Goal: Information Seeking & Learning: Learn about a topic

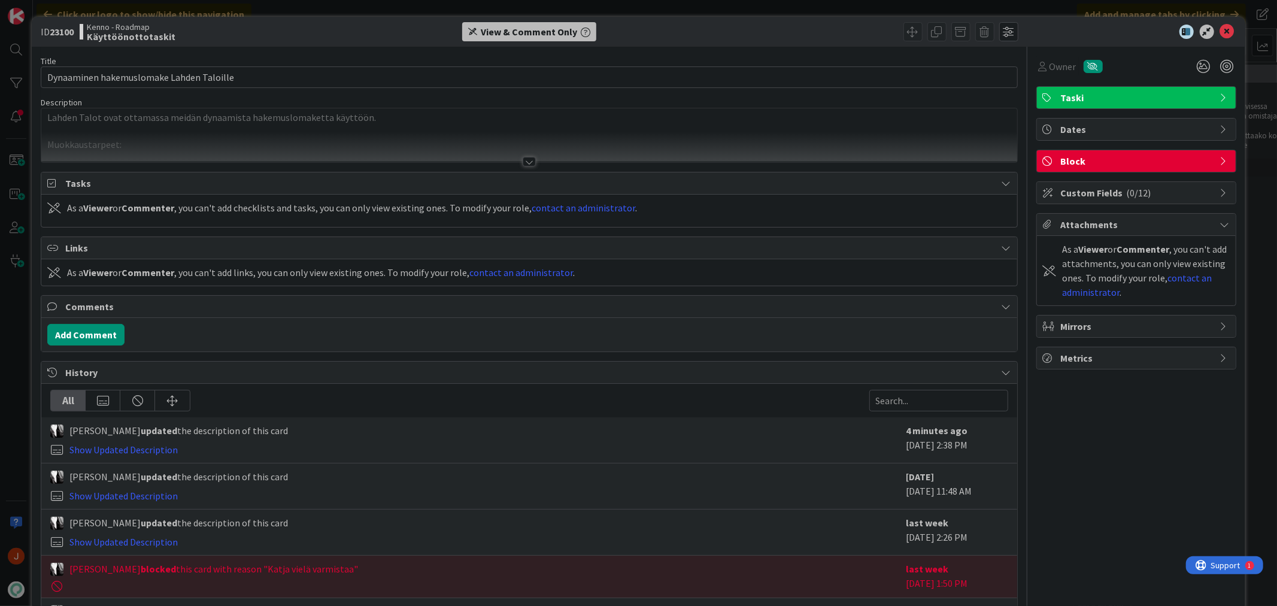
click at [523, 157] on div at bounding box center [529, 162] width 13 height 10
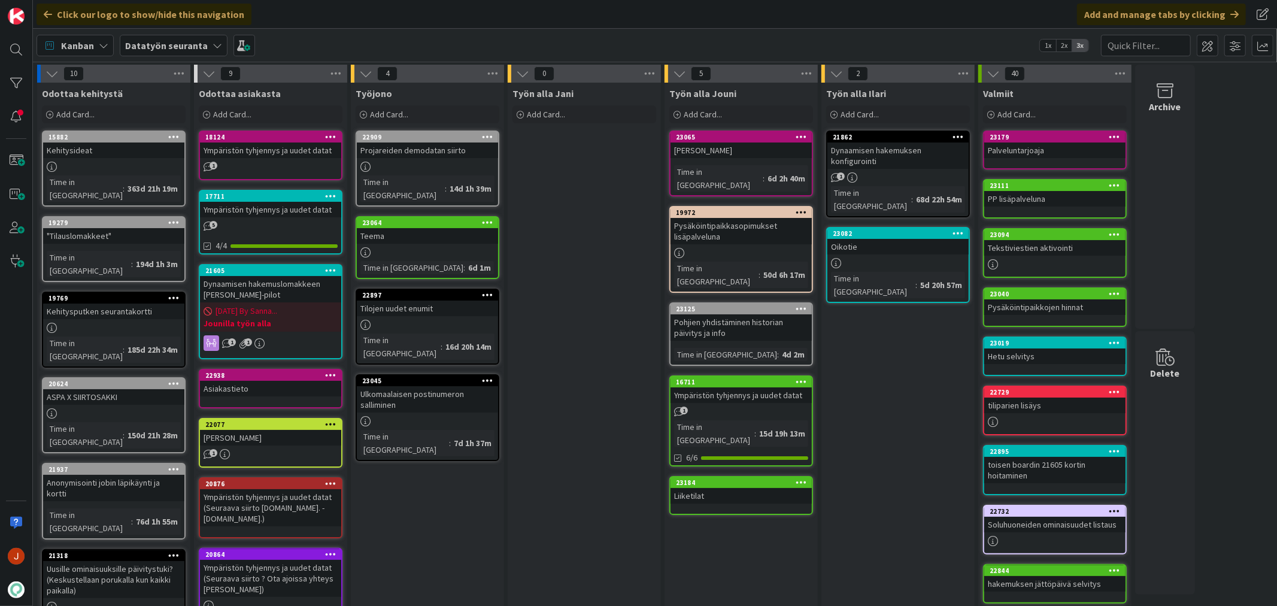
click at [905, 411] on div "Työn alla Ilari Add Card... 21862 Dynaamisen hakemuksen konfigurointi 1 Time in…" at bounding box center [897, 557] width 153 height 948
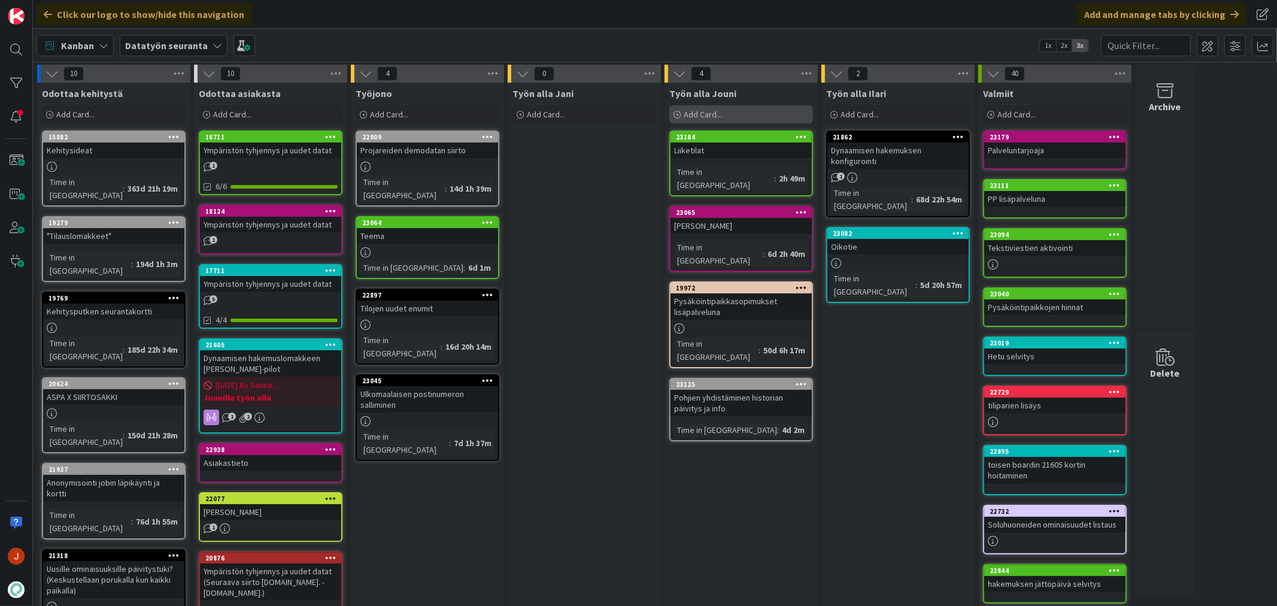
click at [736, 105] on div "Add Card..." at bounding box center [741, 114] width 144 height 18
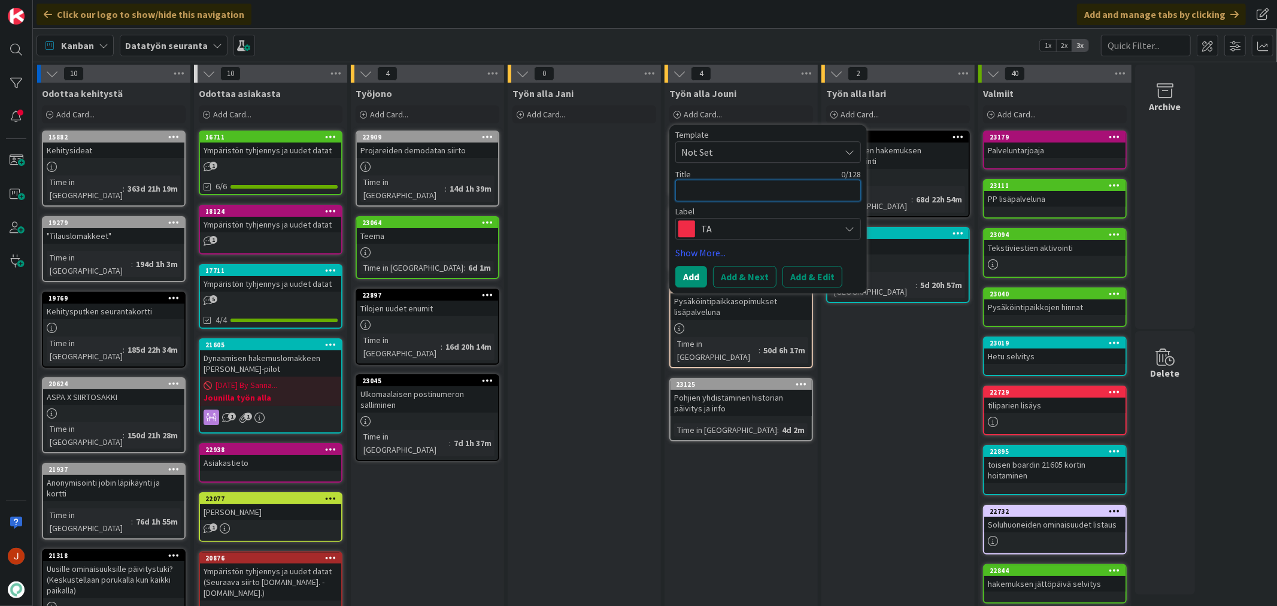
click at [712, 190] on textarea at bounding box center [768, 191] width 186 height 22
click at [751, 227] on span "TA" at bounding box center [767, 228] width 133 height 17
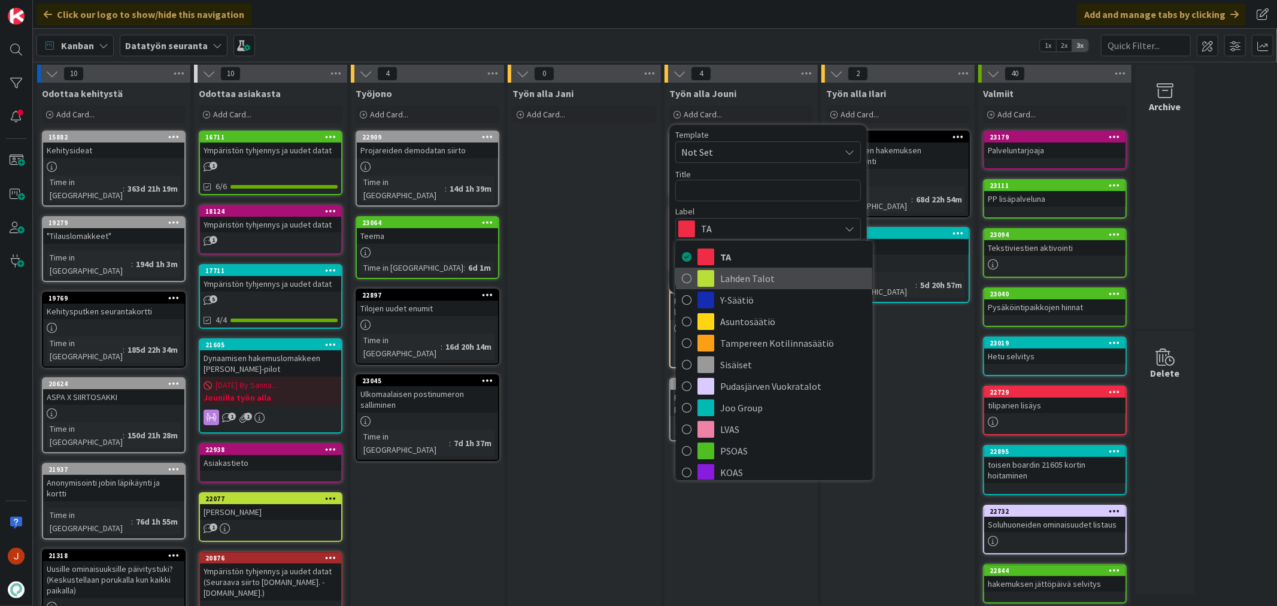
click at [758, 283] on span "Lahden Talot" at bounding box center [793, 278] width 146 height 18
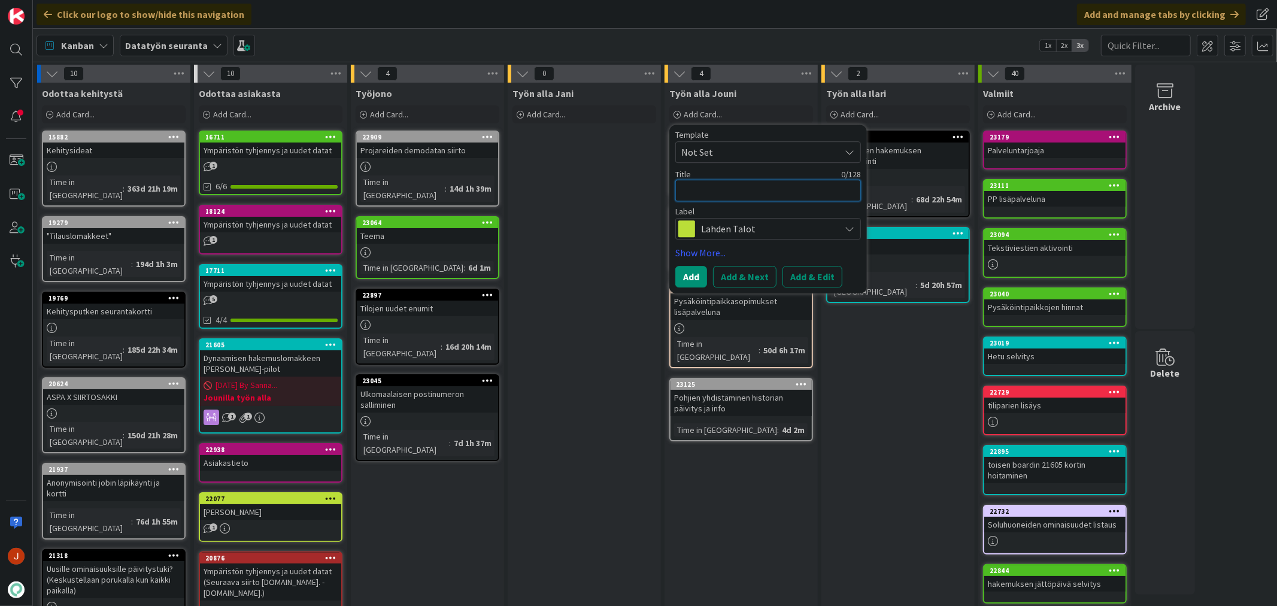
click at [734, 180] on textarea at bounding box center [768, 191] width 186 height 22
type textarea "H"
type textarea "x"
type textarea "Ha"
type textarea "x"
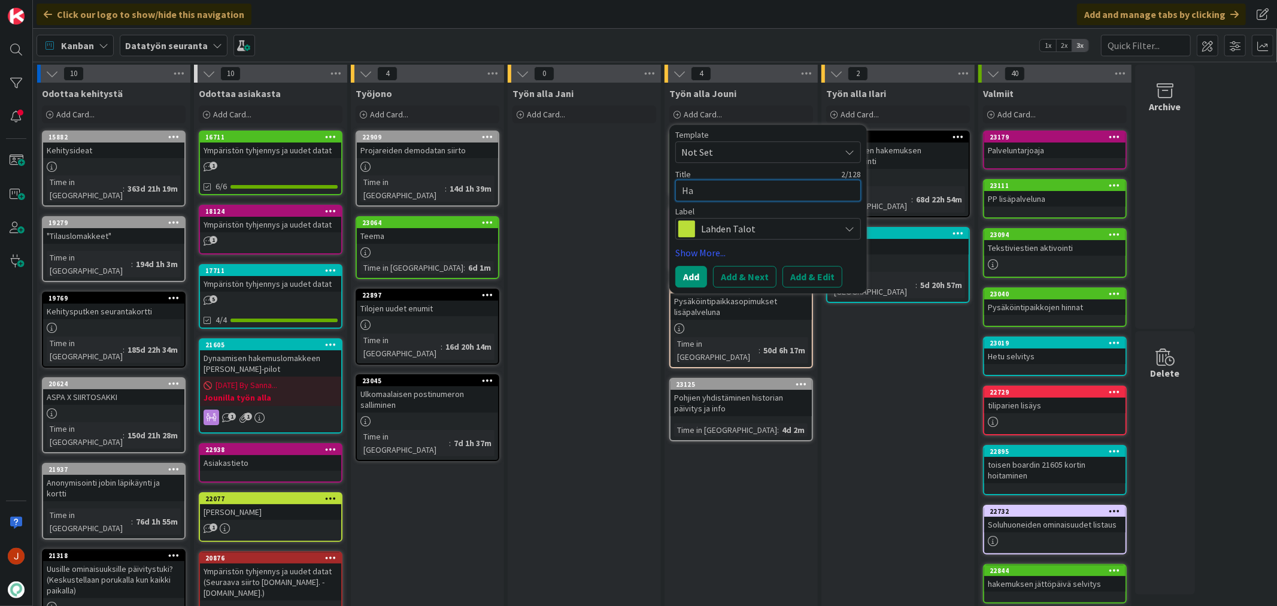
type textarea "Hak"
type textarea "x"
type textarea "Hake"
type textarea "x"
type textarea "Hakem"
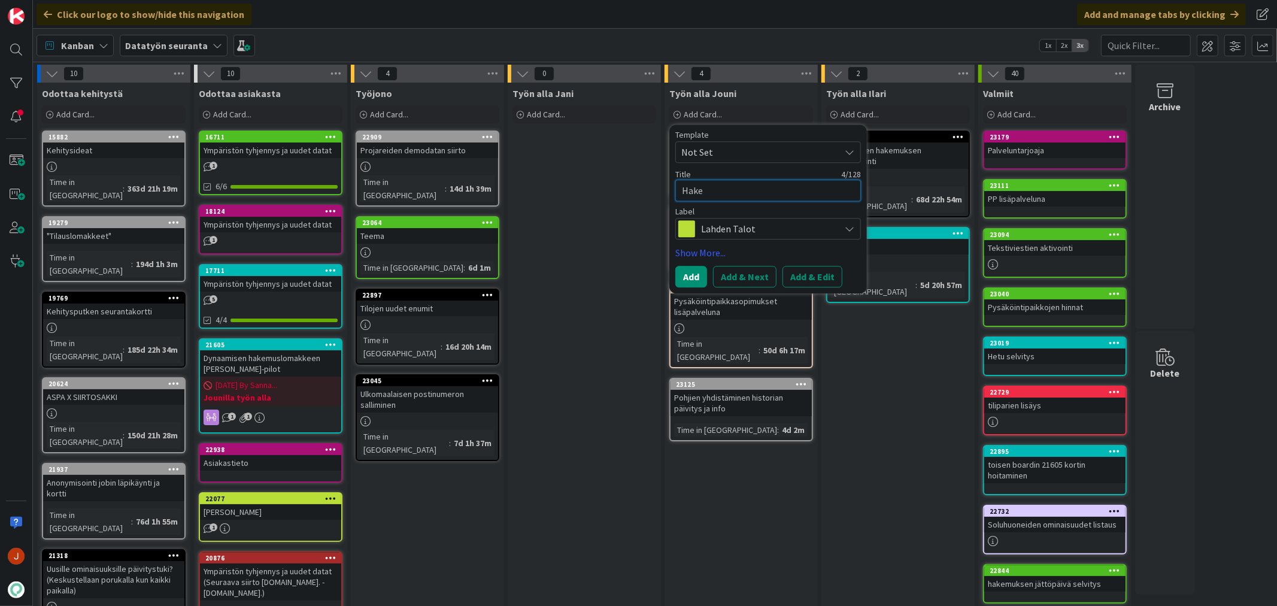
type textarea "x"
type textarea "Hakemu"
type textarea "x"
type textarea "Hakemus"
type textarea "x"
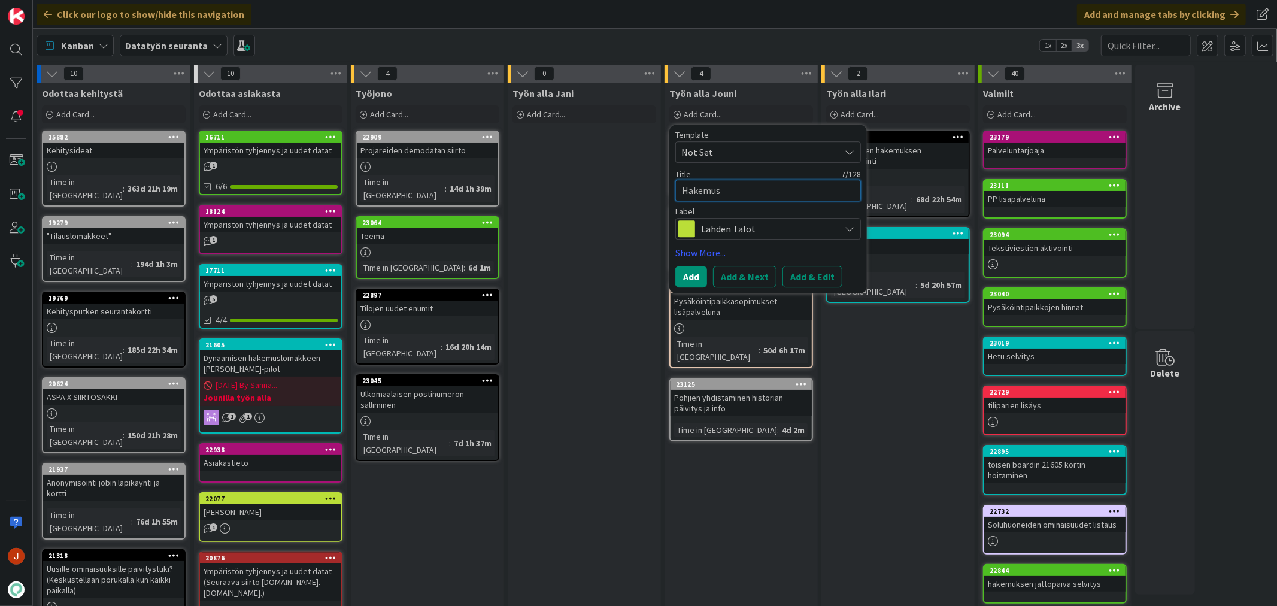
type textarea "Hakemus"
type textarea "x"
type textarea "Hakemus s"
type textarea "x"
type textarea "Hakemus se"
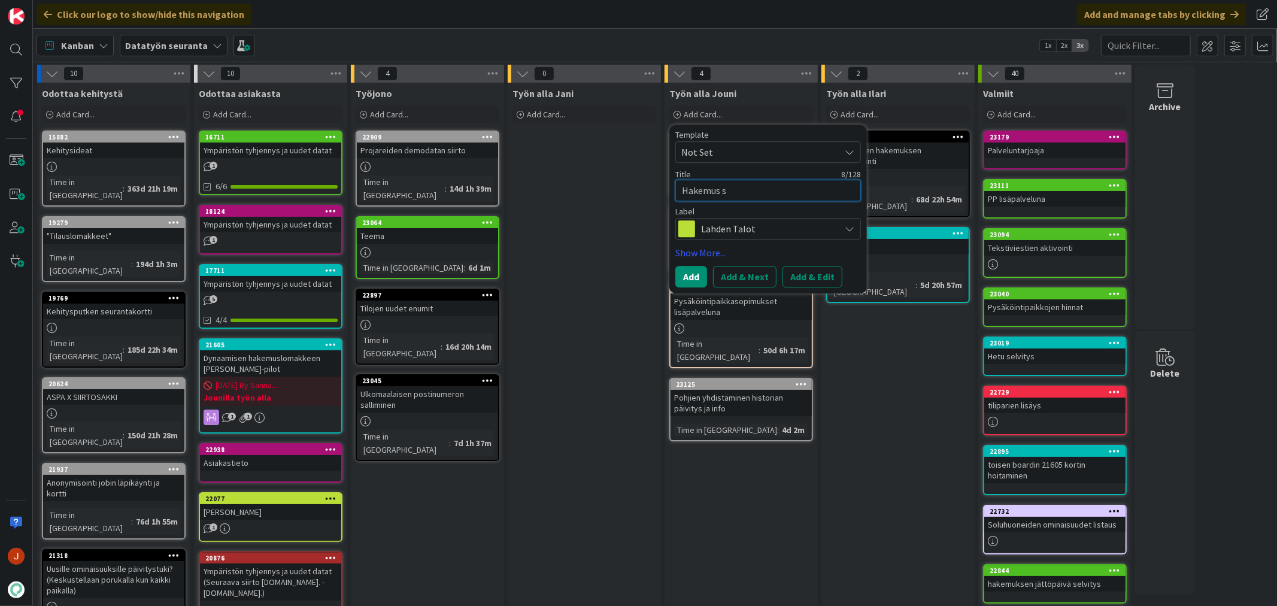
type textarea "x"
type textarea "Hakemus seö"
type textarea "x"
type textarea "Hakemus seöv"
type textarea "x"
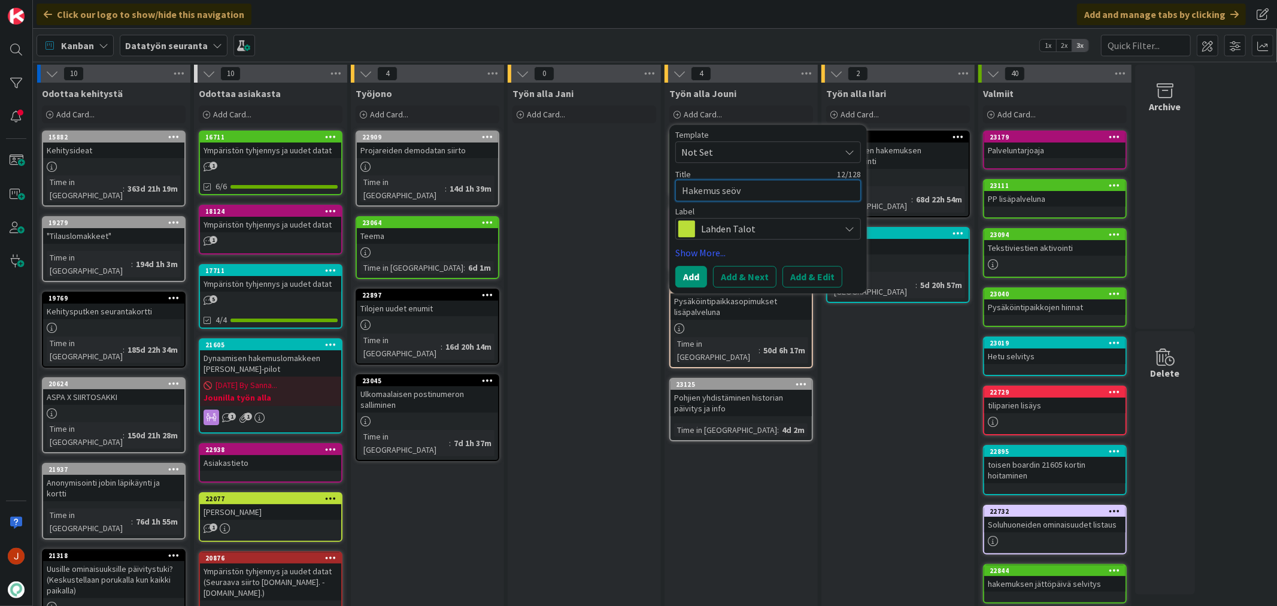
type textarea "Hakemus seövo"
type textarea "x"
type textarea "Hakemus seövot"
type textarea "x"
type textarea "Hakemus seövo"
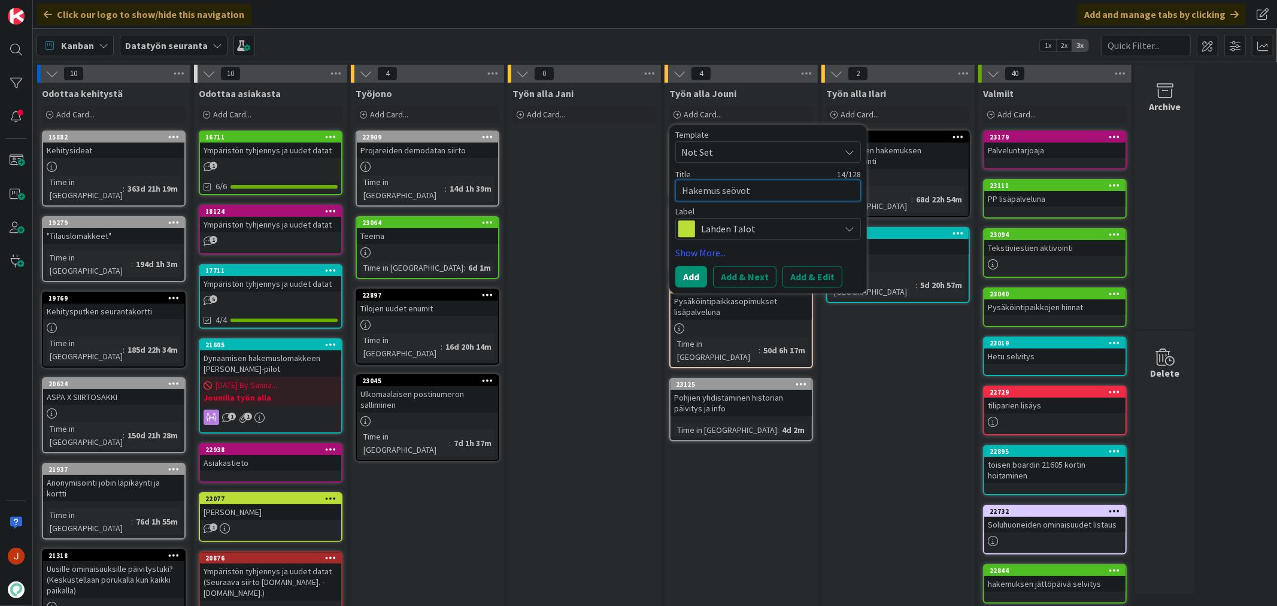
type textarea "x"
type textarea "Hakemus seöv"
type textarea "x"
type textarea "Hakemus seö"
type textarea "x"
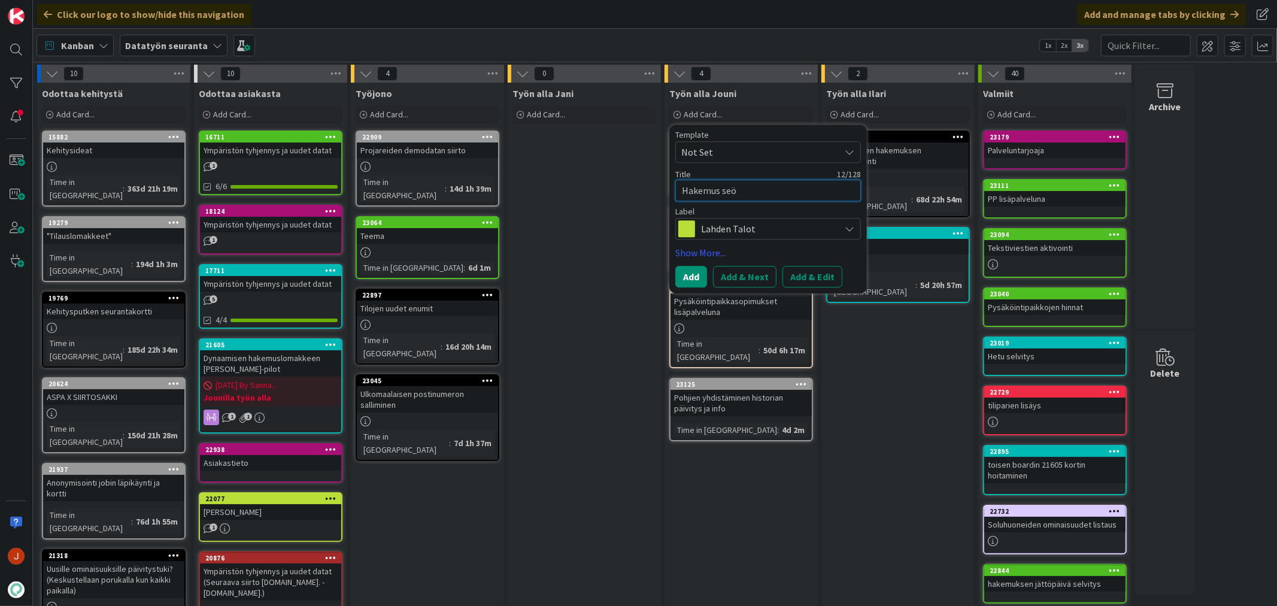
type textarea "Hakemus se"
type textarea "x"
type textarea "Hakemus sel"
type textarea "x"
type textarea "Hakemus selv"
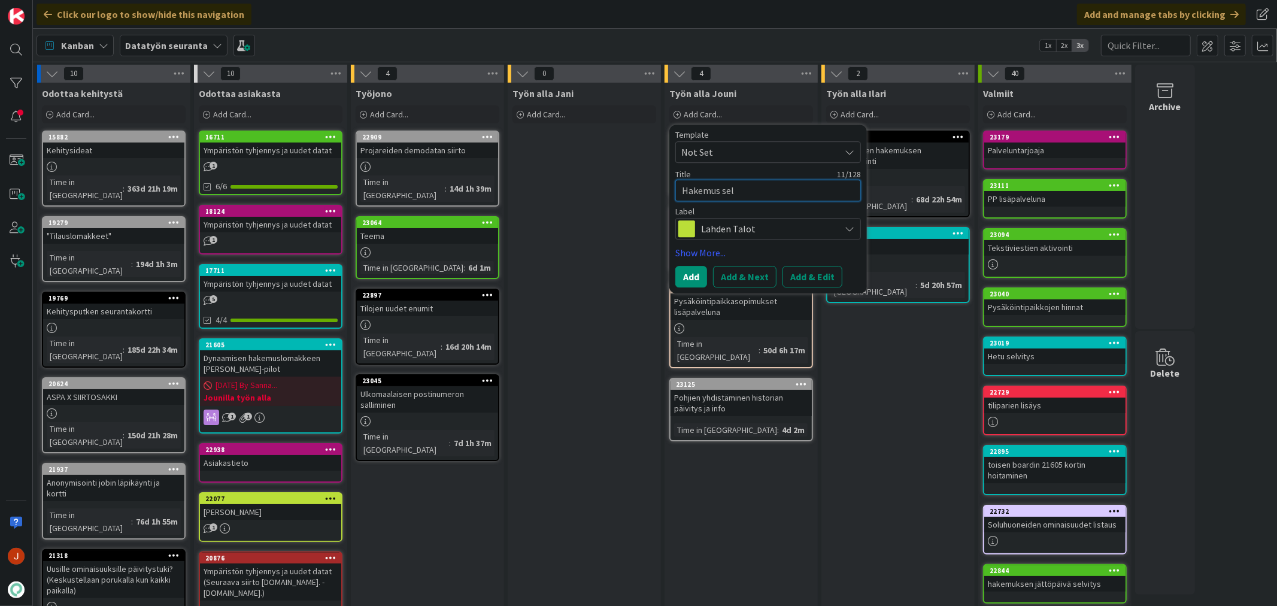
type textarea "x"
type textarea "Hakemus selvi"
type textarea "x"
type textarea "Hakemus selvit"
type textarea "x"
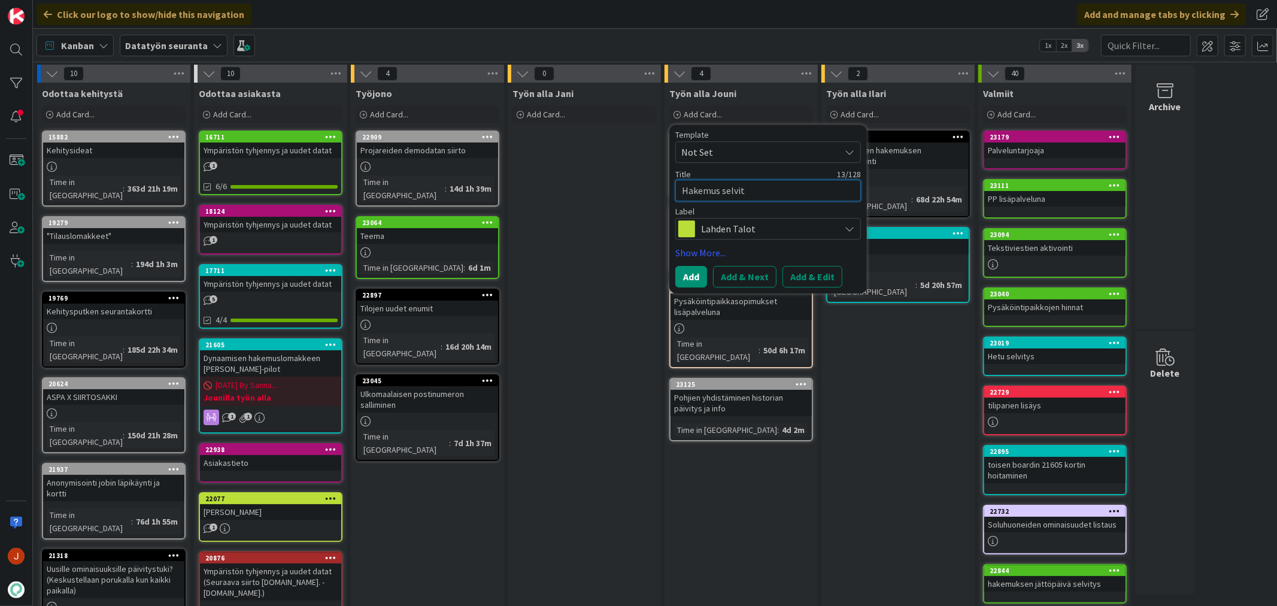
type textarea "Hakemus selvity"
type textarea "x"
type textarea "Hakemus selvityt"
type textarea "x"
type textarea "Hakemus selvityts"
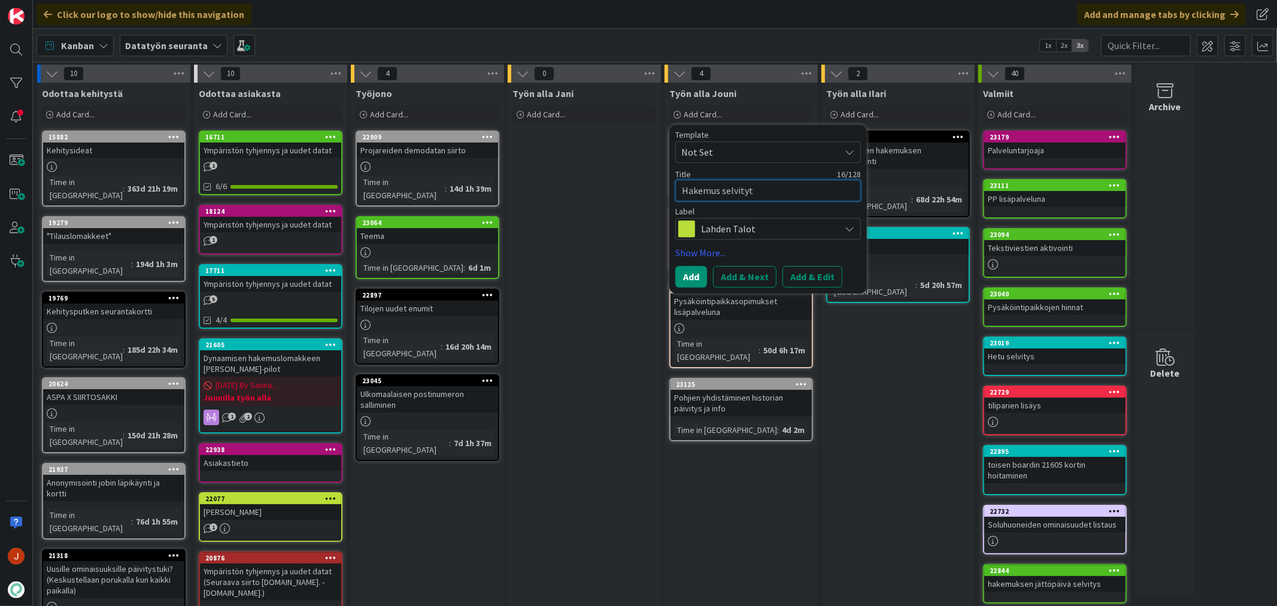
type textarea "x"
type textarea "Hakemus selvityt"
type textarea "x"
type textarea "Hakemus selvity"
type textarea "x"
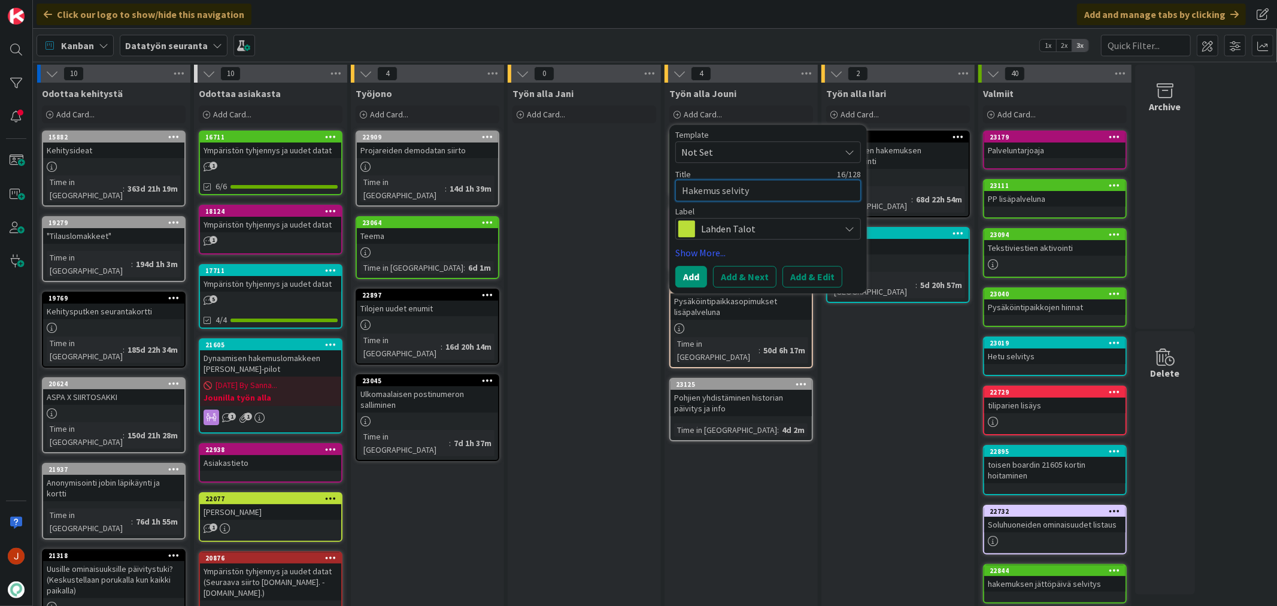
type textarea "Hakemus selvitys"
type textarea "x"
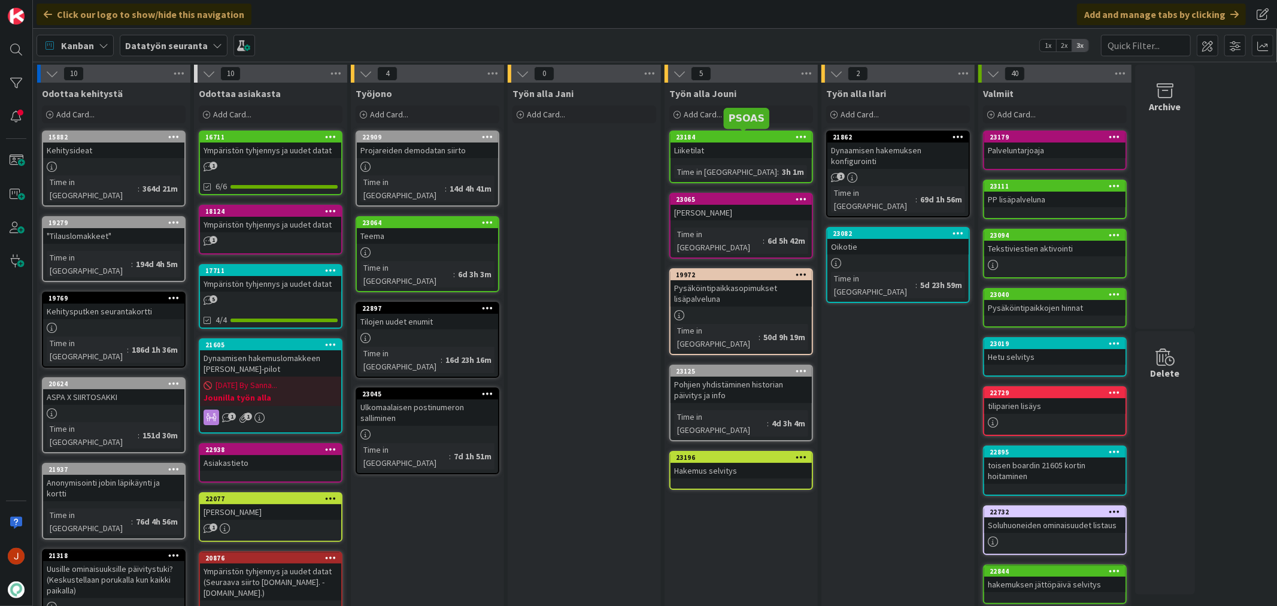
click at [745, 136] on div "23184" at bounding box center [744, 137] width 136 height 8
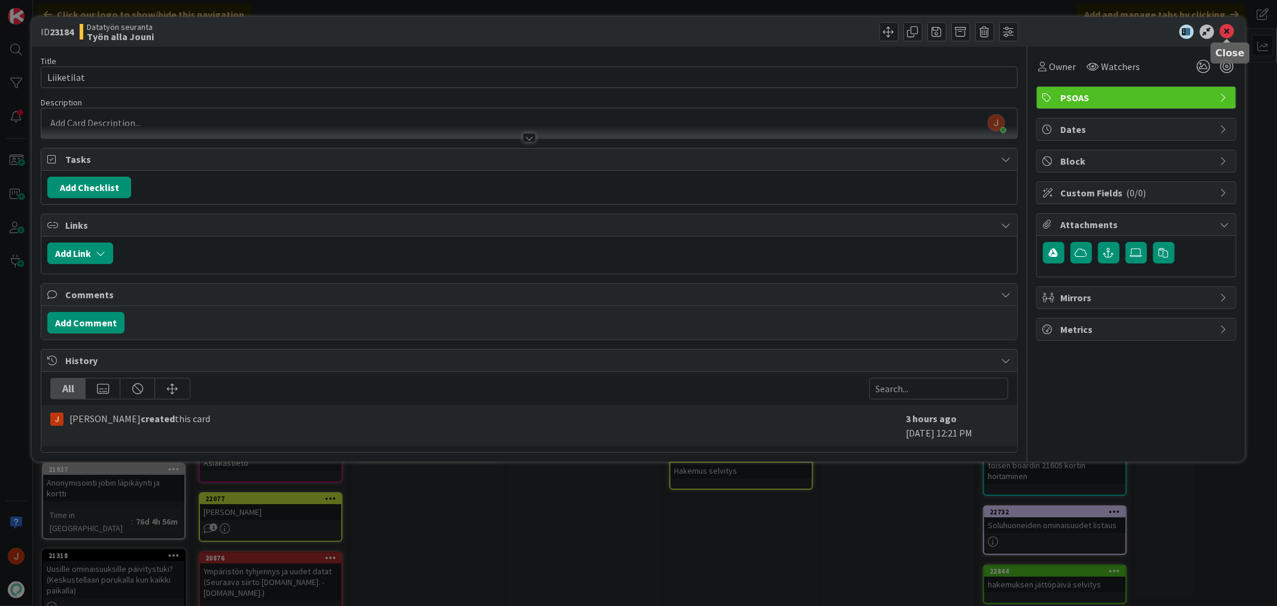
click at [1230, 31] on icon at bounding box center [1227, 32] width 14 height 14
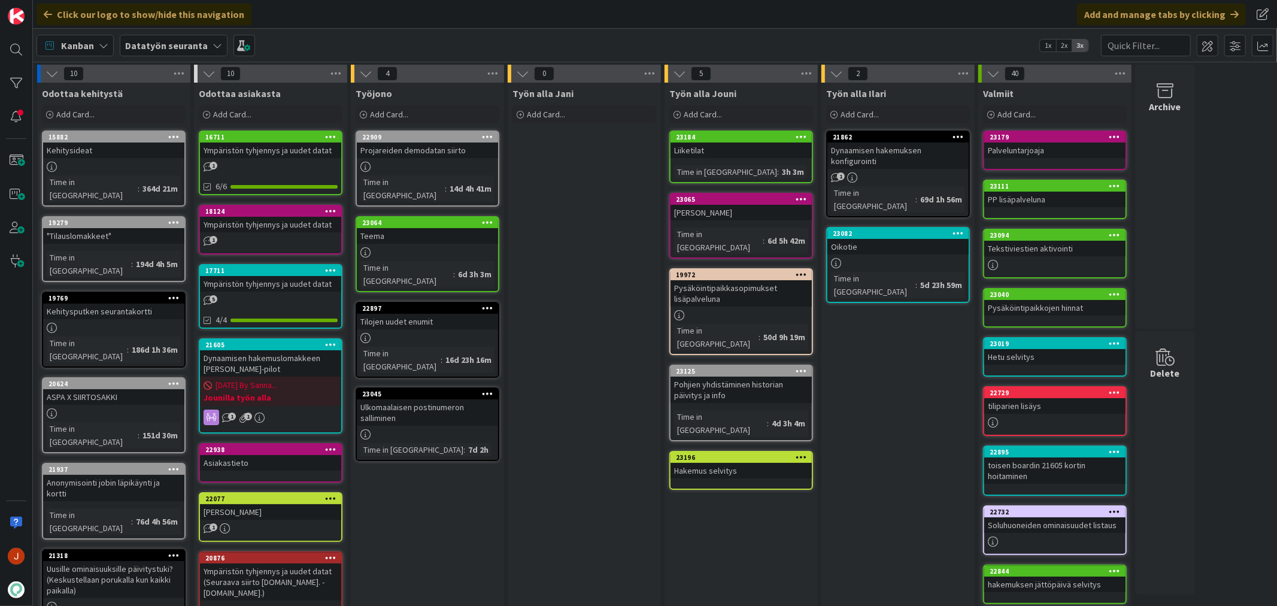
click at [621, 333] on div "Työn alla Jani Add Card..." at bounding box center [584, 557] width 153 height 948
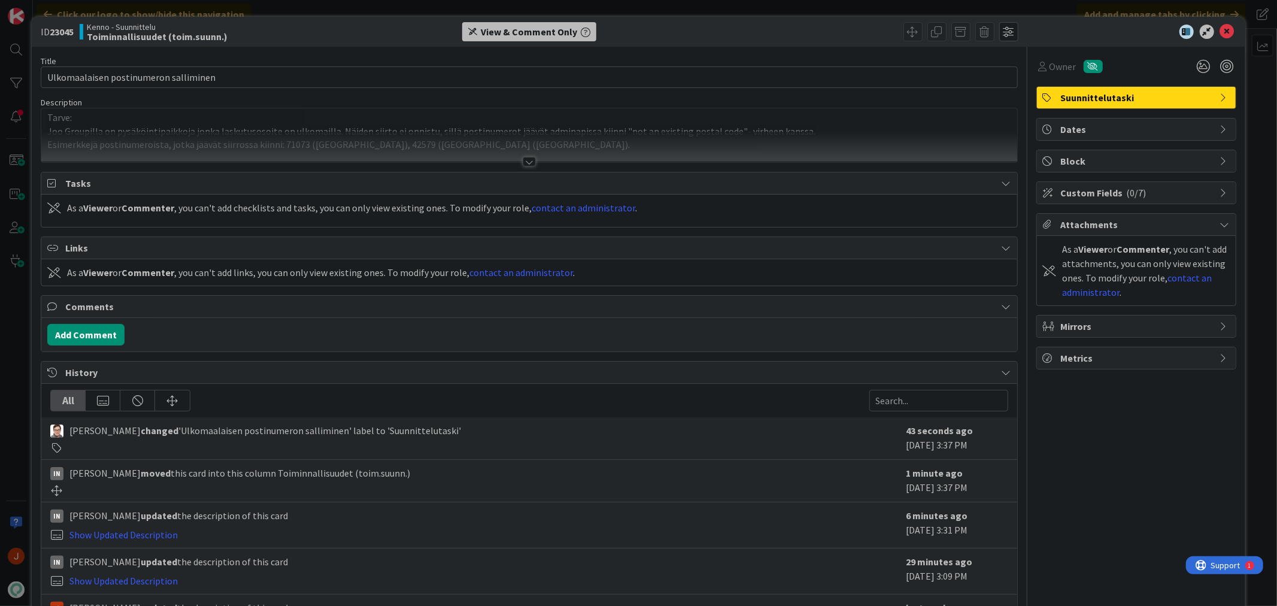
click at [523, 158] on div at bounding box center [529, 162] width 13 height 10
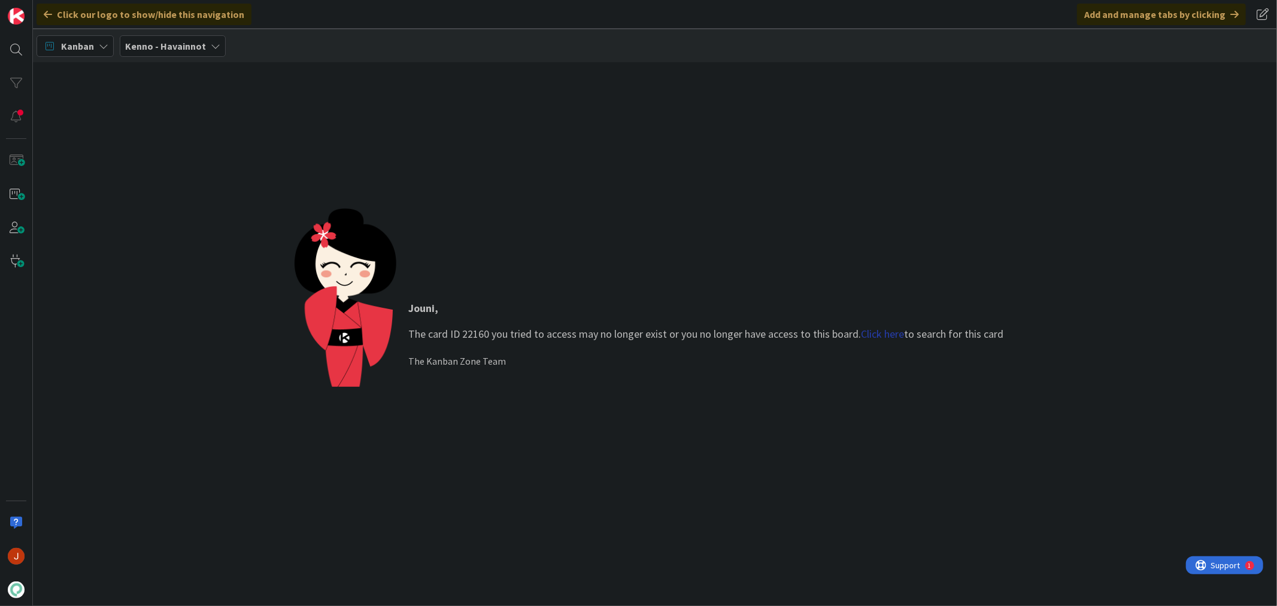
click at [882, 327] on link "Click here" at bounding box center [882, 334] width 43 height 14
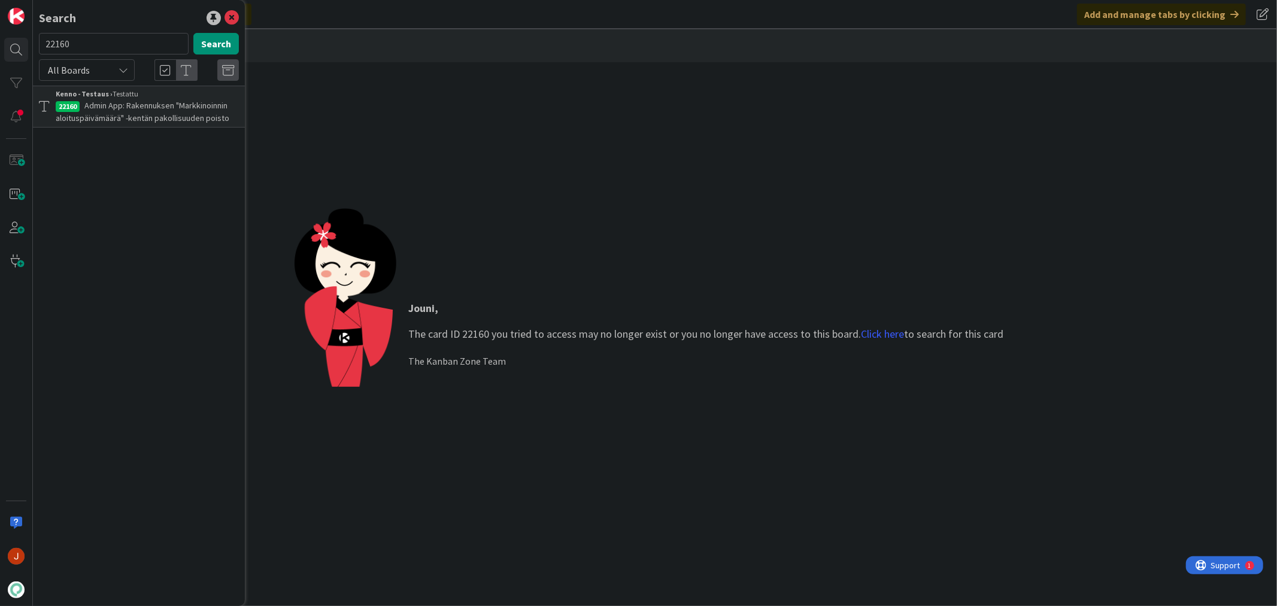
click at [136, 102] on span "Admin App: Rakennuksen "Markkinoinnin aloituspäivämäärä" -kentän pakollisuuden …" at bounding box center [143, 111] width 174 height 23
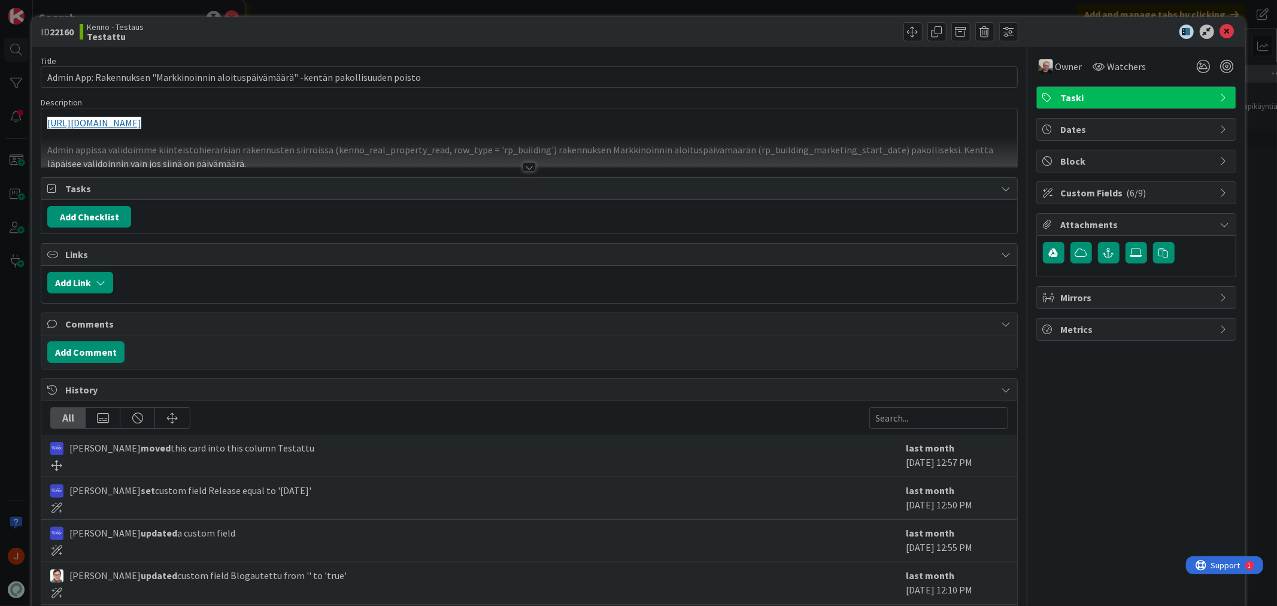
click at [526, 165] on div at bounding box center [529, 167] width 13 height 10
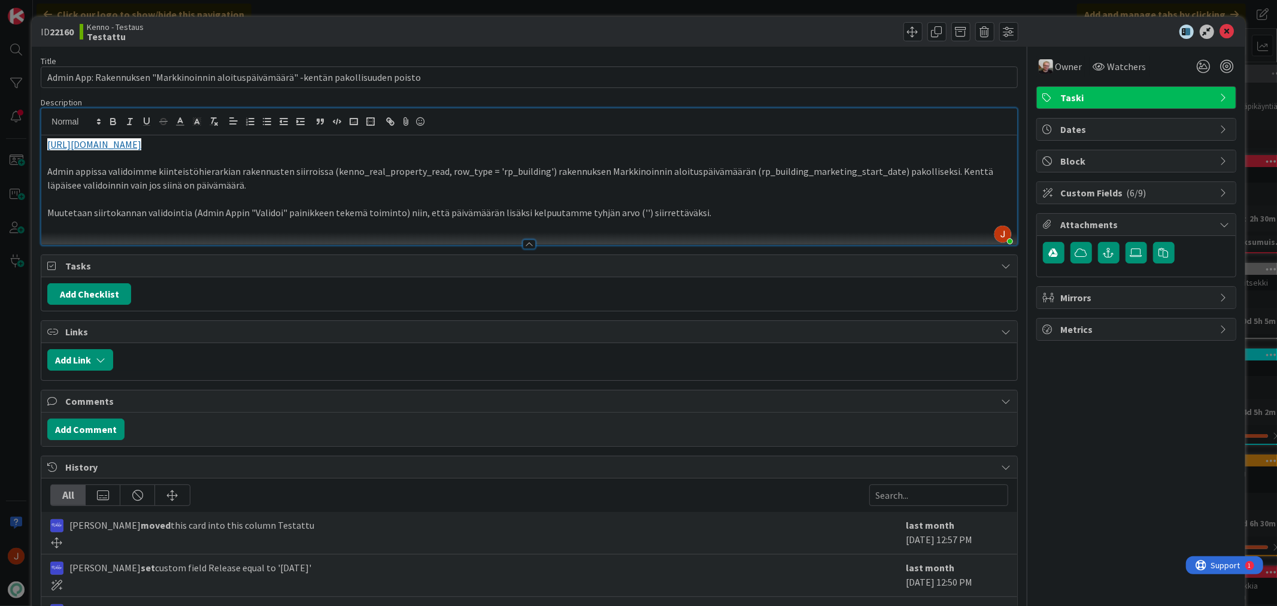
click at [691, 188] on p "Admin appissa validoimme kiinteistöhierarkian rakennusten siirroissa (kenno_rea…" at bounding box center [528, 178] width 963 height 27
